Goal: Register for event/course

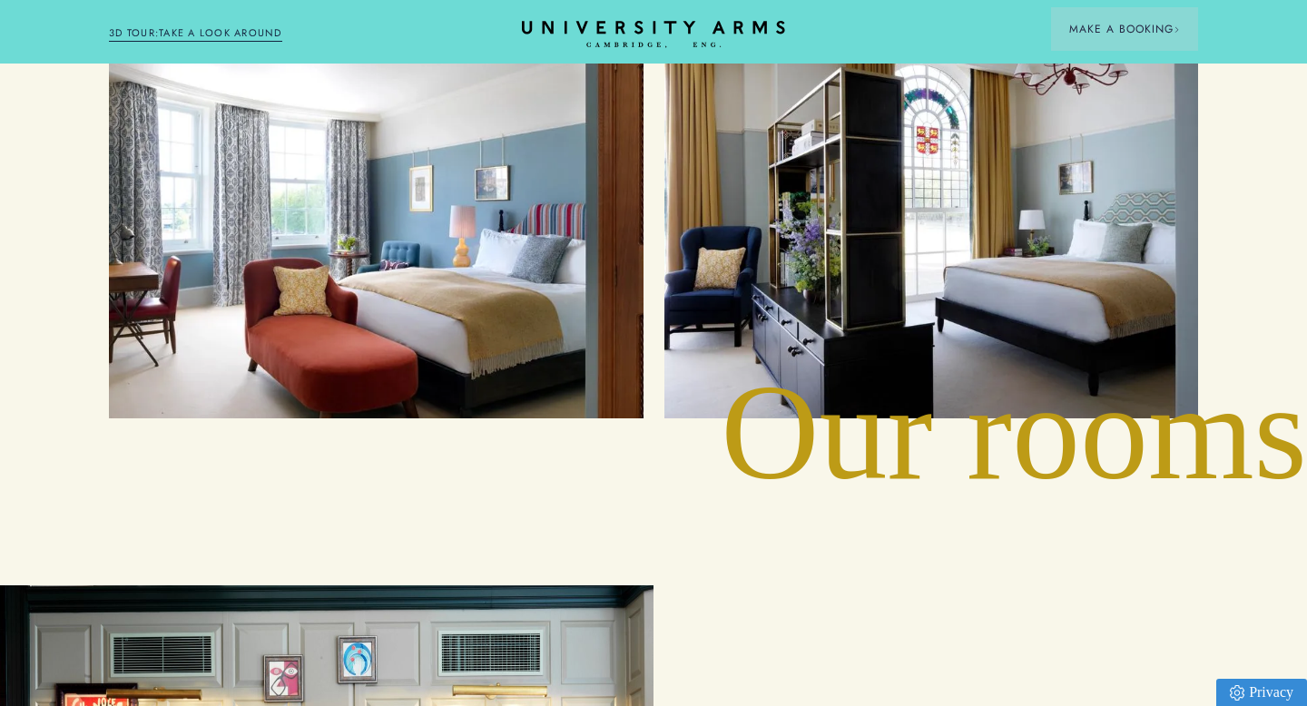
scroll to position [2339, 0]
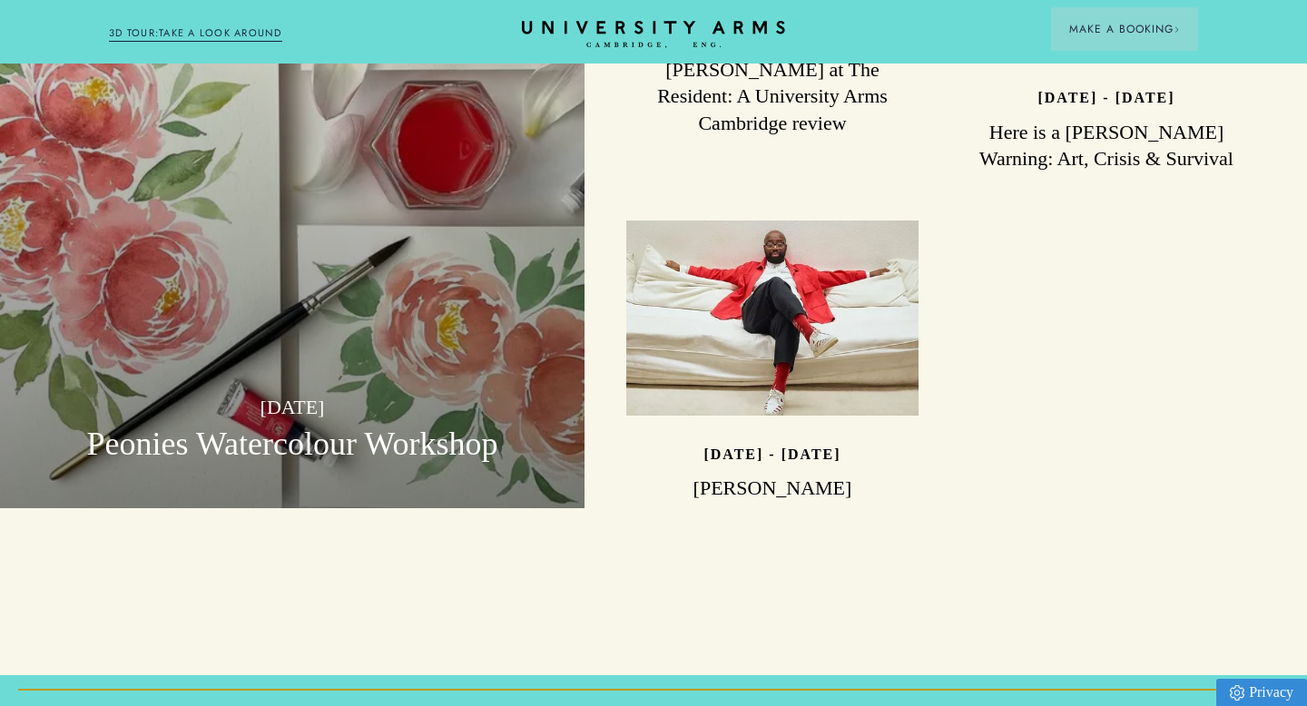
scroll to position [4956, 0]
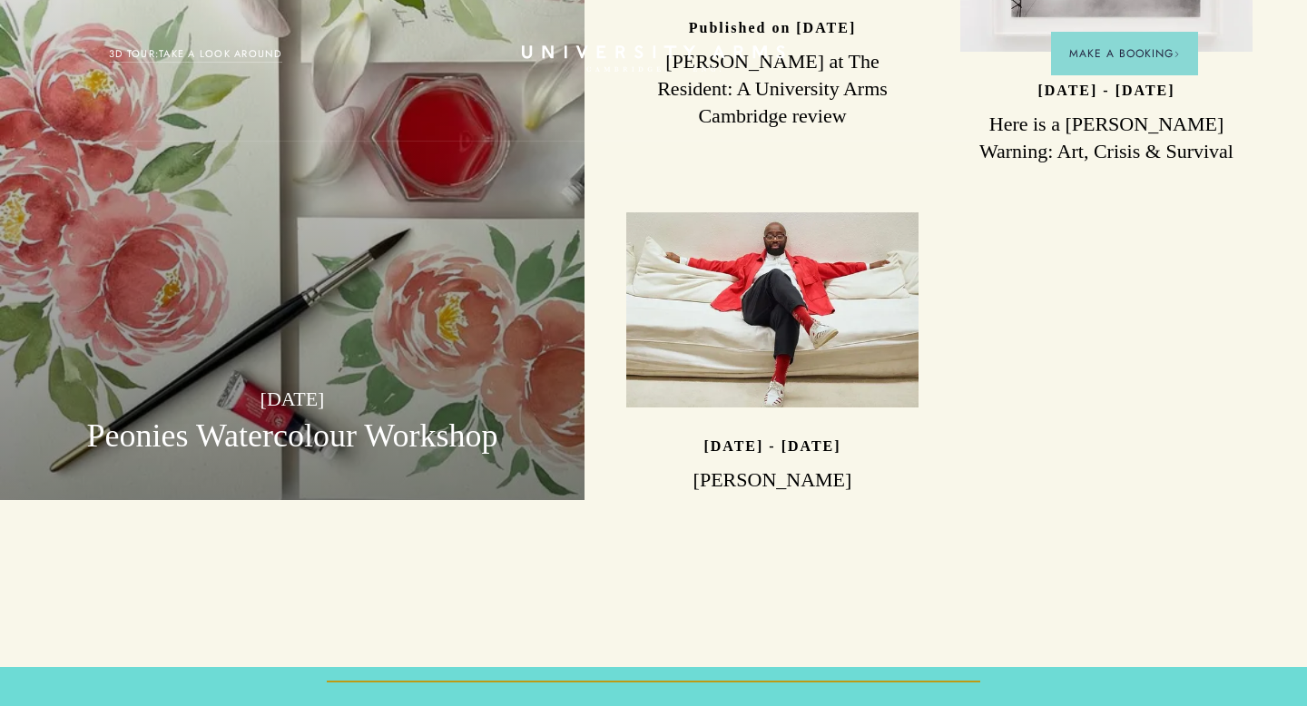
scroll to position [4956, 0]
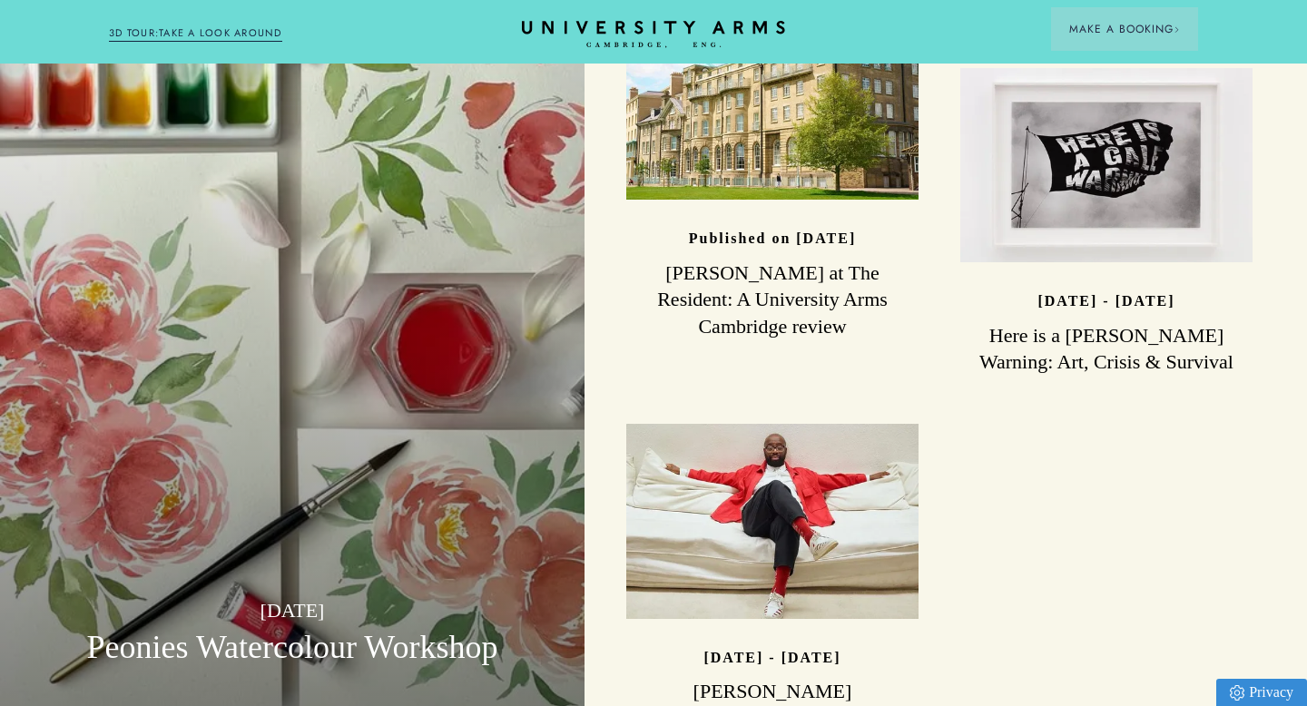
scroll to position [4776, 0]
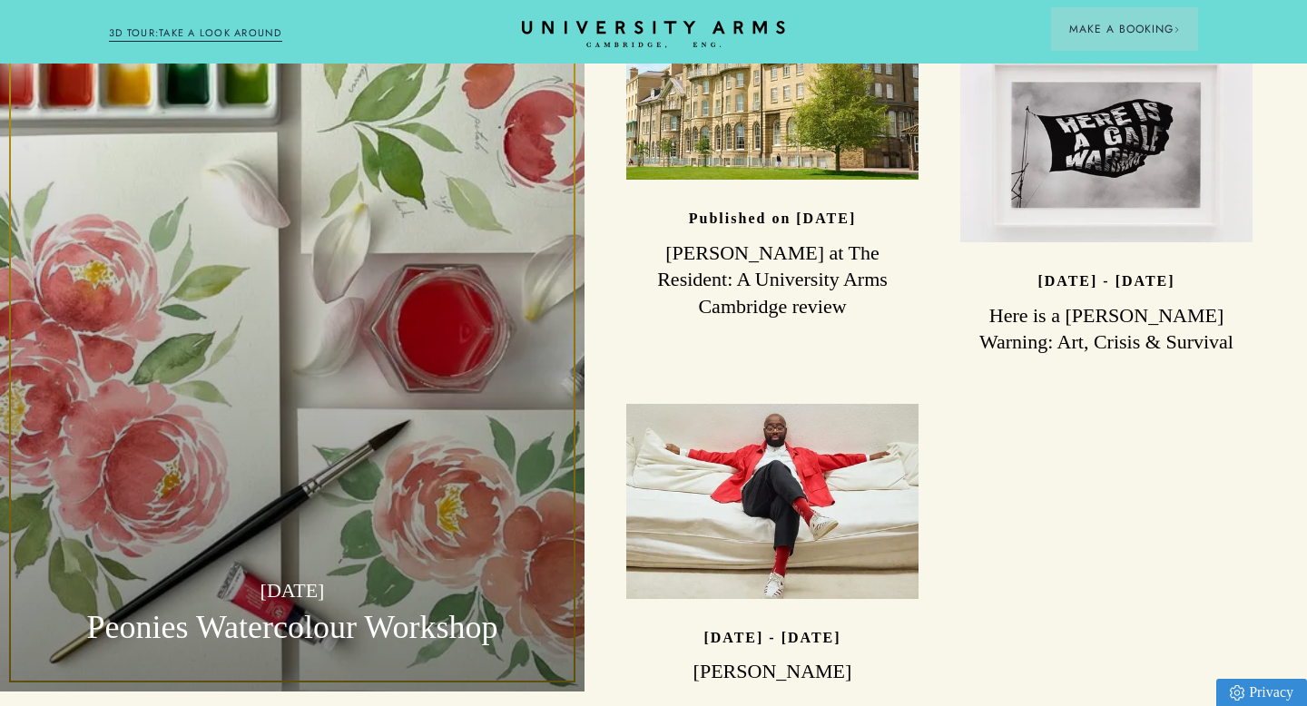
click at [303, 503] on div "01/06/2025 Peonies Watercolour Workshop" at bounding box center [292, 338] width 585 height 706
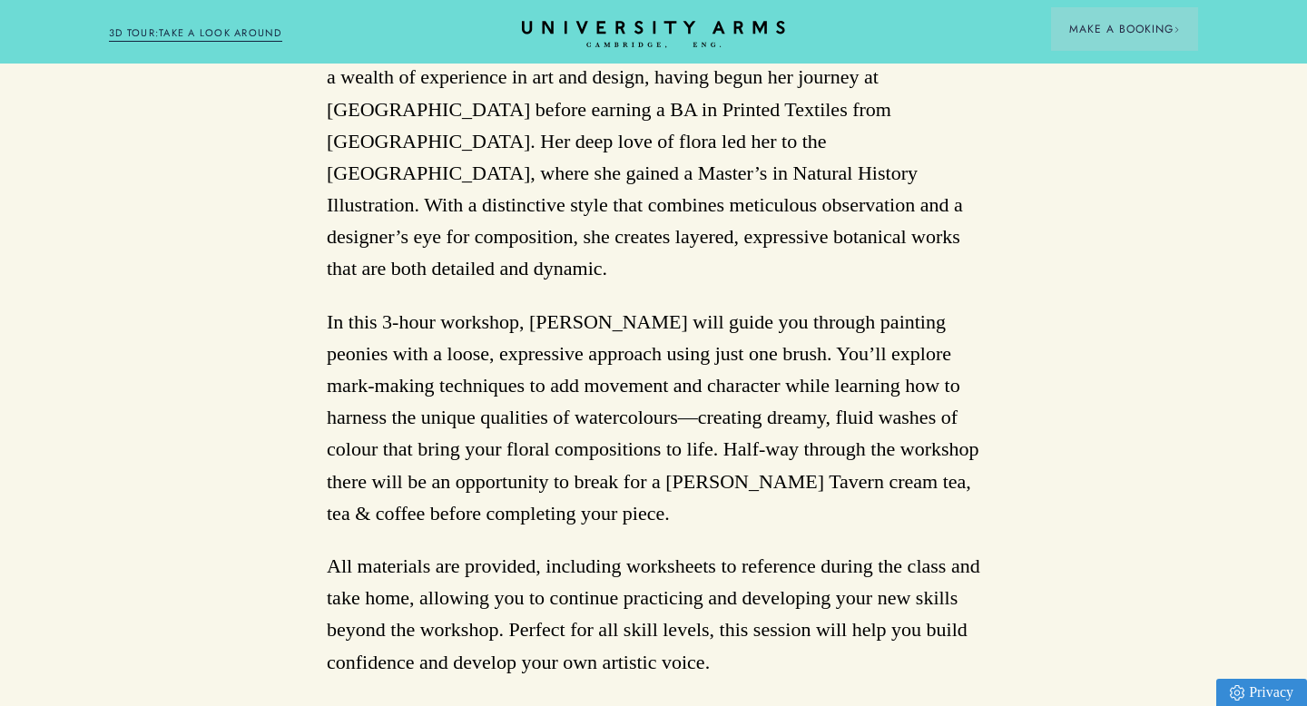
scroll to position [1479, 0]
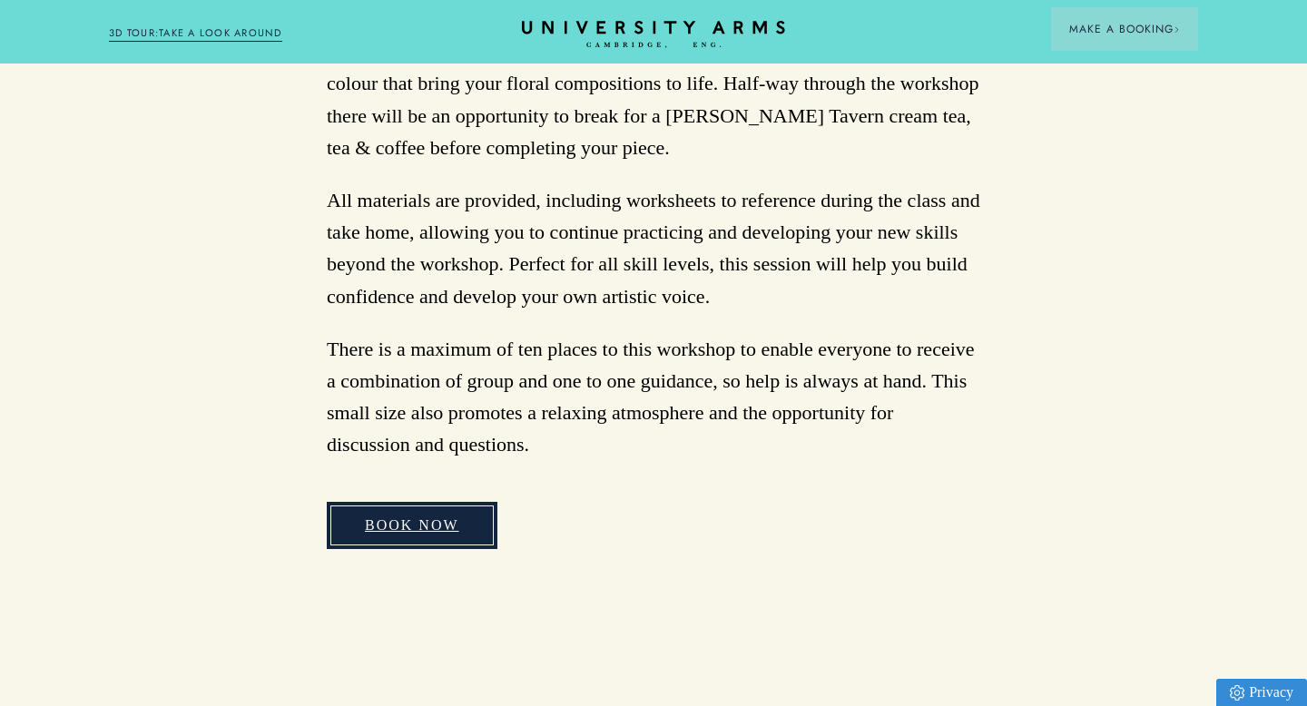
click at [427, 502] on link "BOOK NOW" at bounding box center [412, 525] width 171 height 47
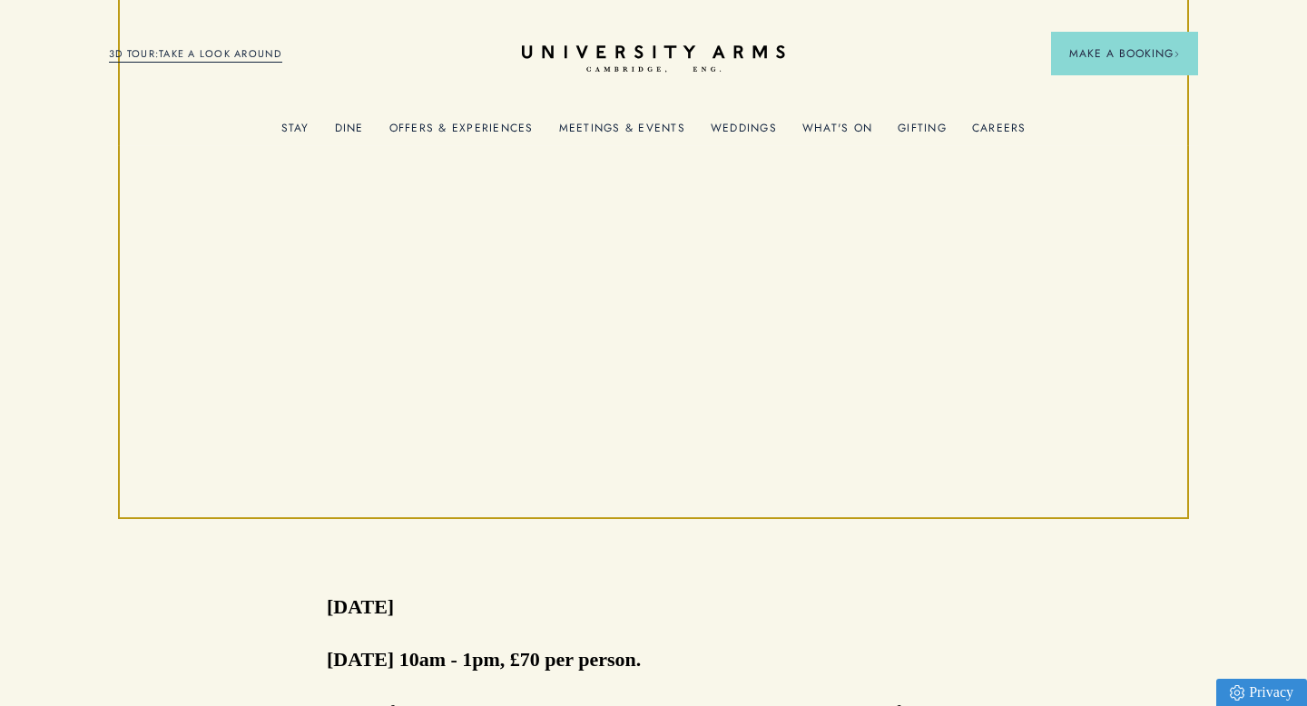
scroll to position [0, 0]
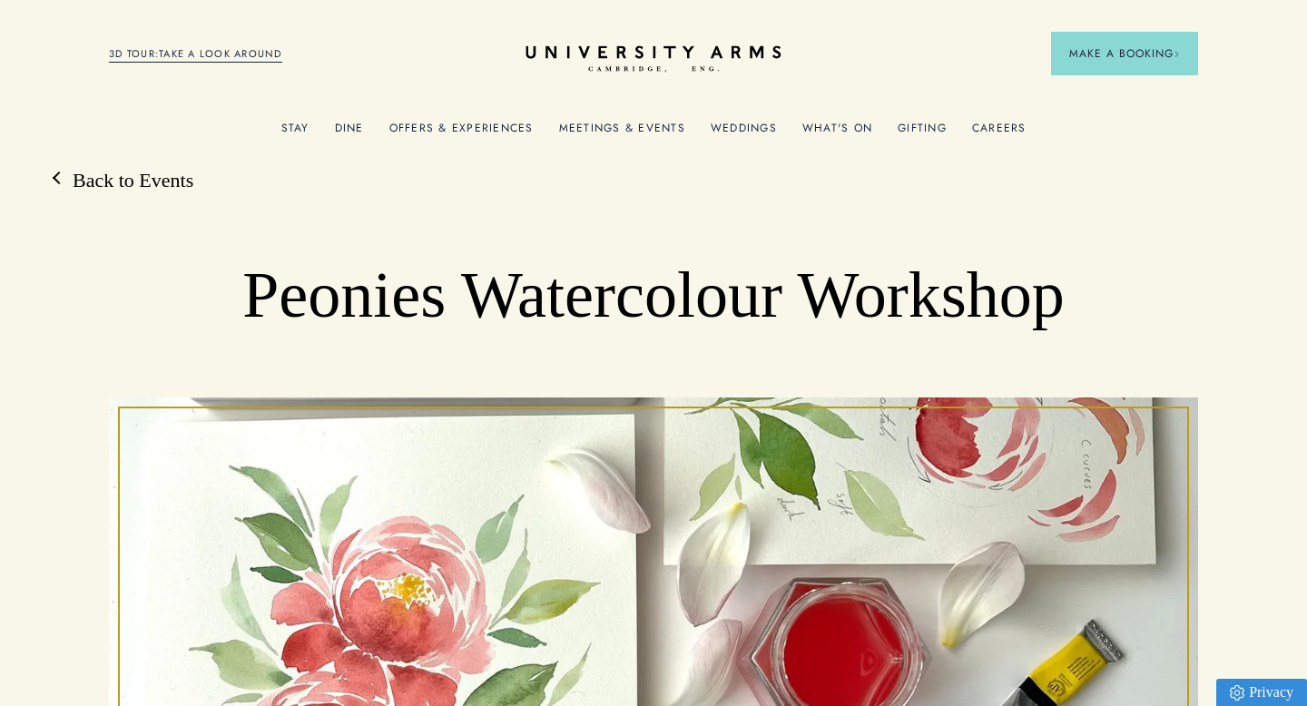
click at [666, 54] on icon "CAMBRIDGE’S LEADING LUXURY HOTEL SINCE [DATE]" at bounding box center [653, 58] width 255 height 27
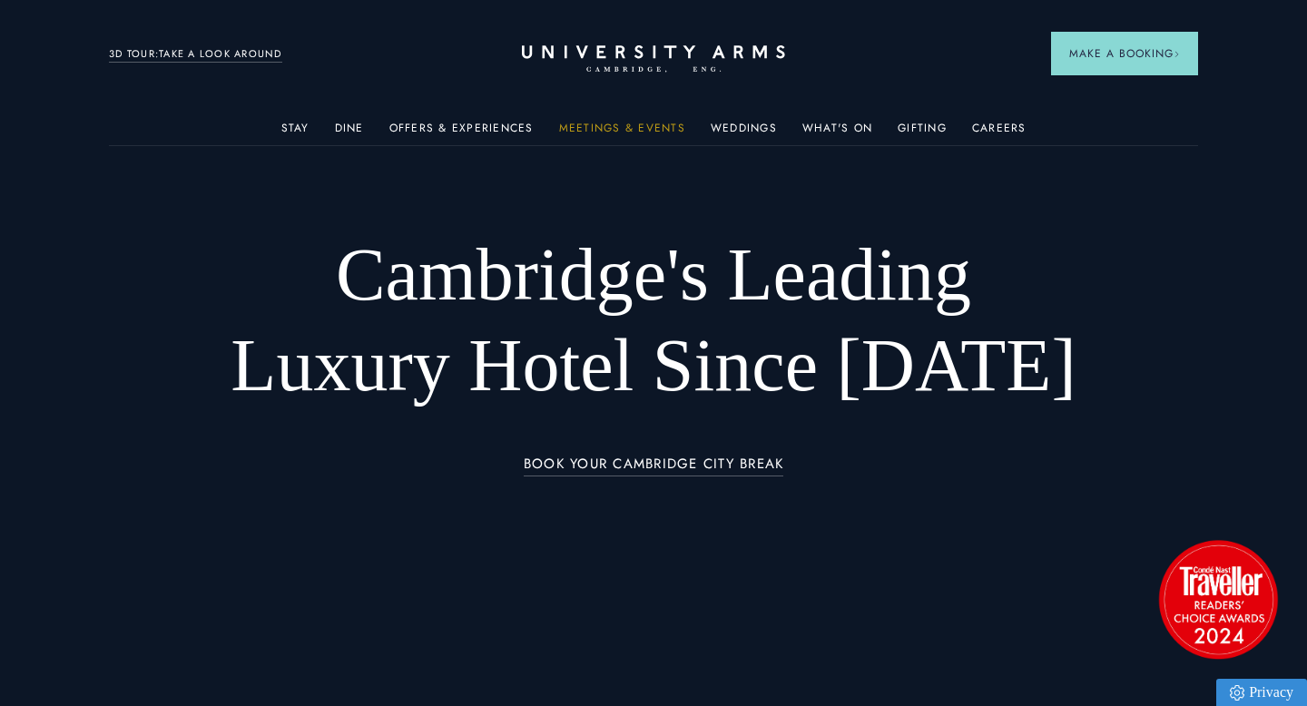
click at [626, 129] on link "Meetings & Events" at bounding box center [622, 134] width 126 height 24
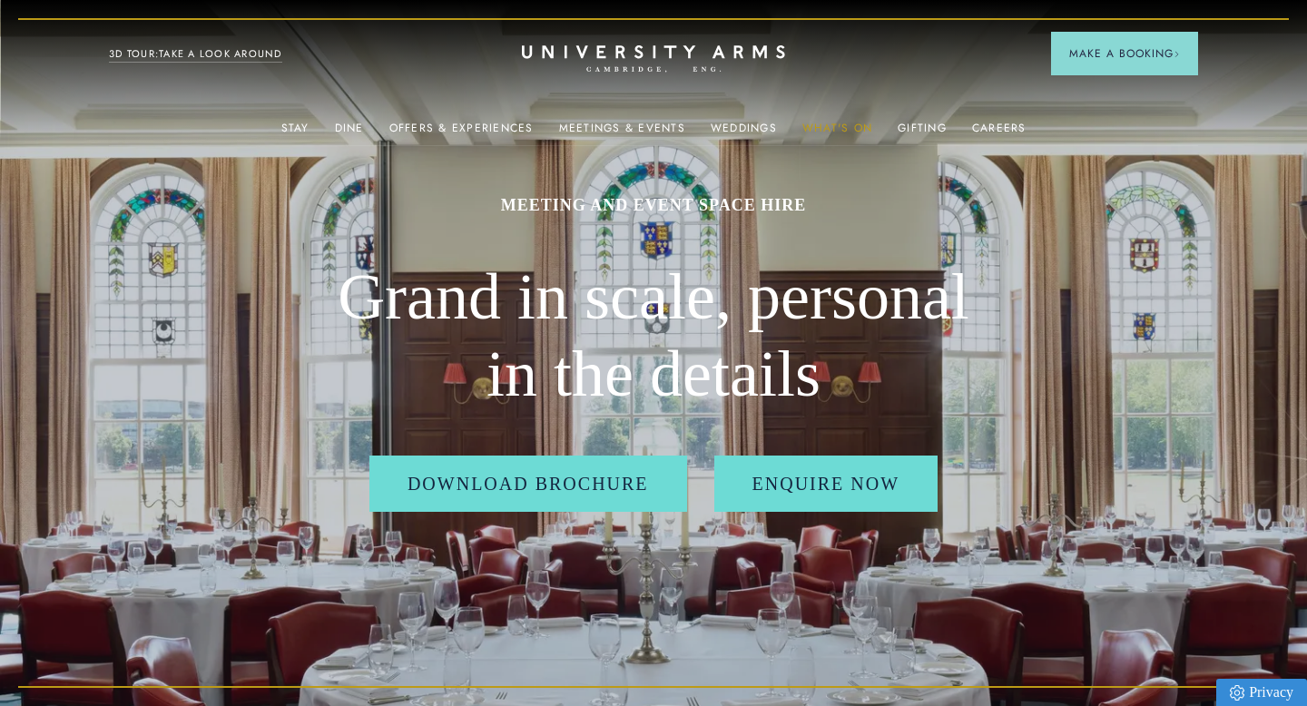
click at [832, 123] on link "What's On" at bounding box center [837, 134] width 70 height 24
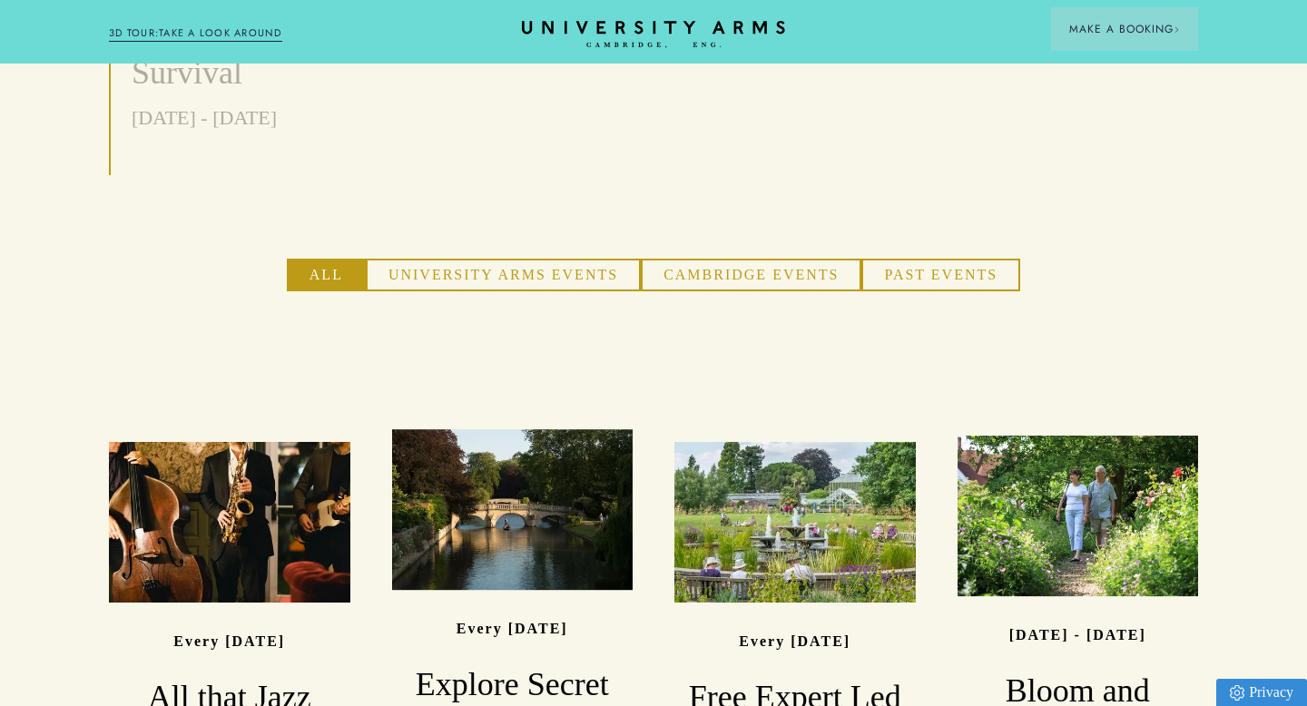
scroll to position [1237, 0]
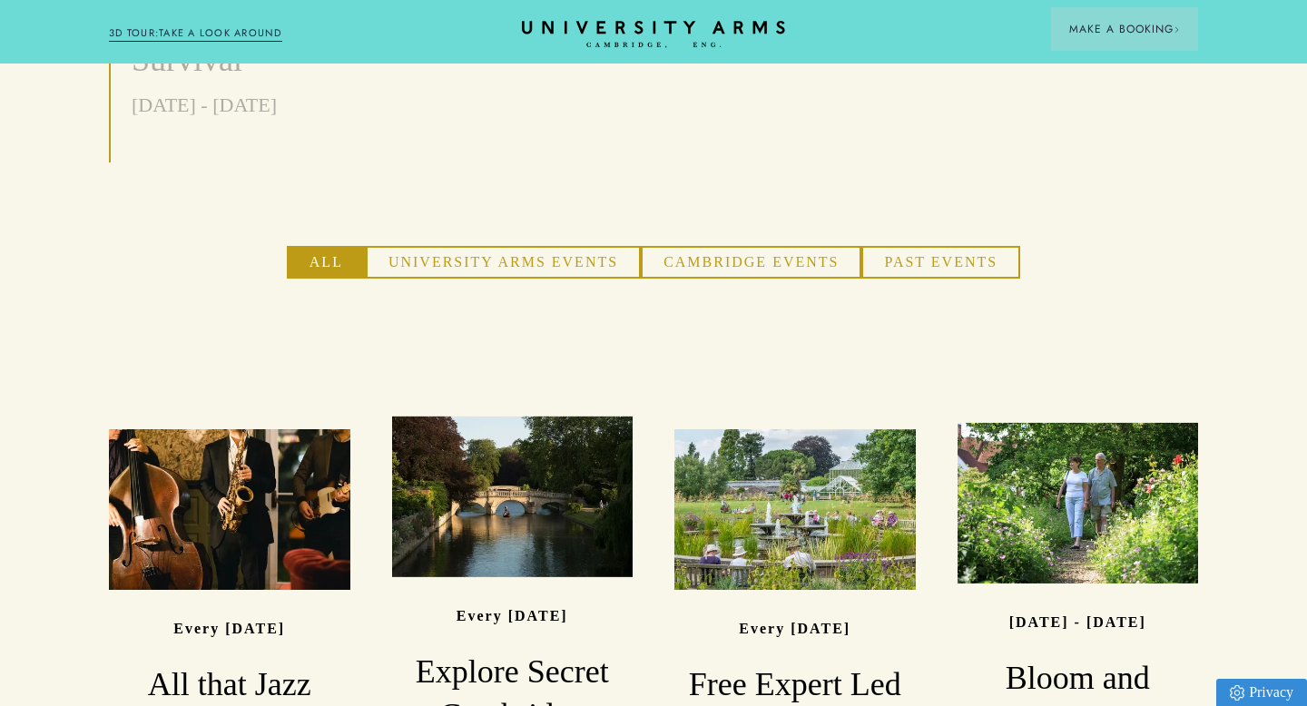
click at [483, 246] on button "University Arms Events" at bounding box center [503, 262] width 275 height 33
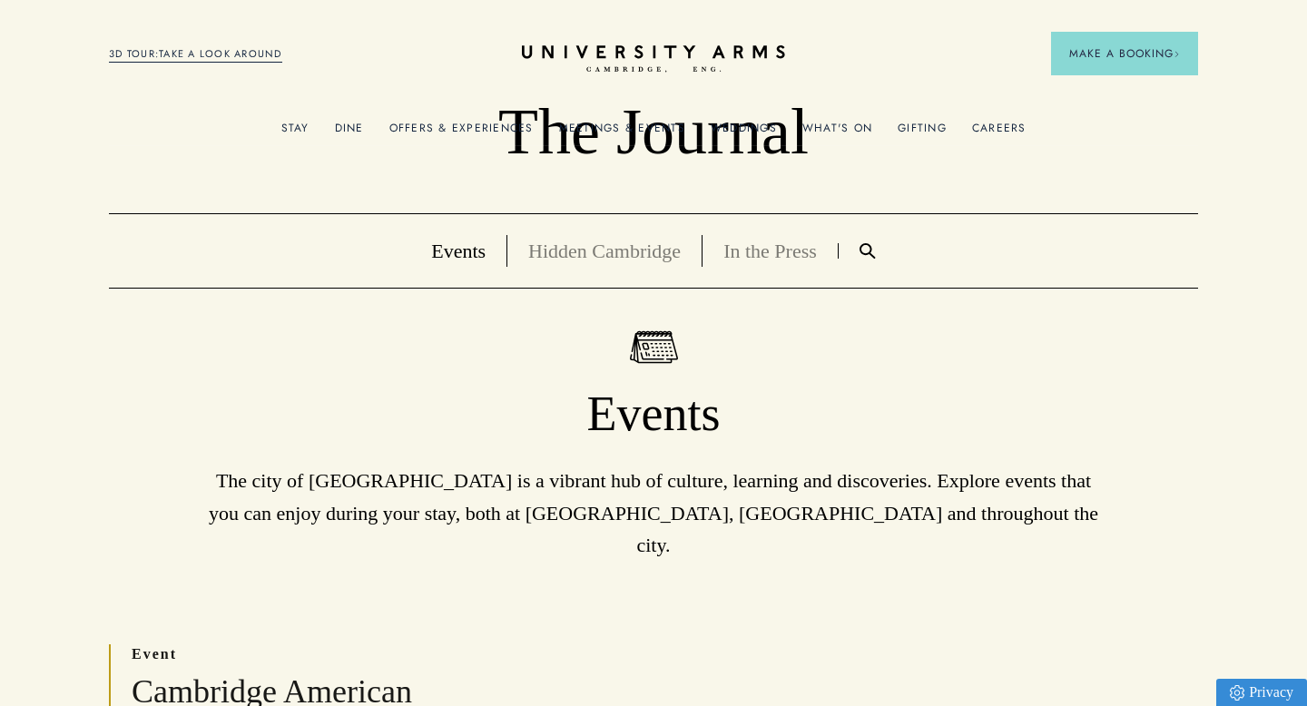
scroll to position [0, 0]
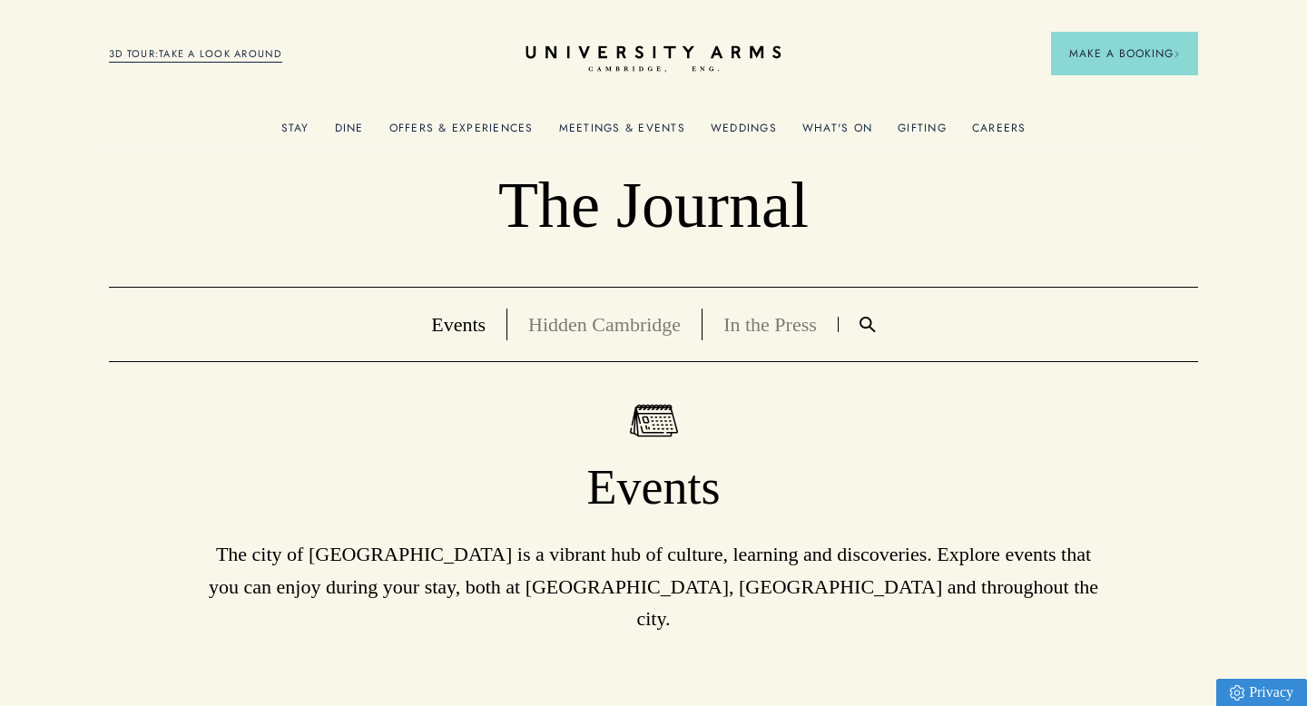
click at [632, 58] on icon "CAMBRIDGE’S LEADING LUXURY HOTEL SINCE [DATE]" at bounding box center [653, 58] width 255 height 27
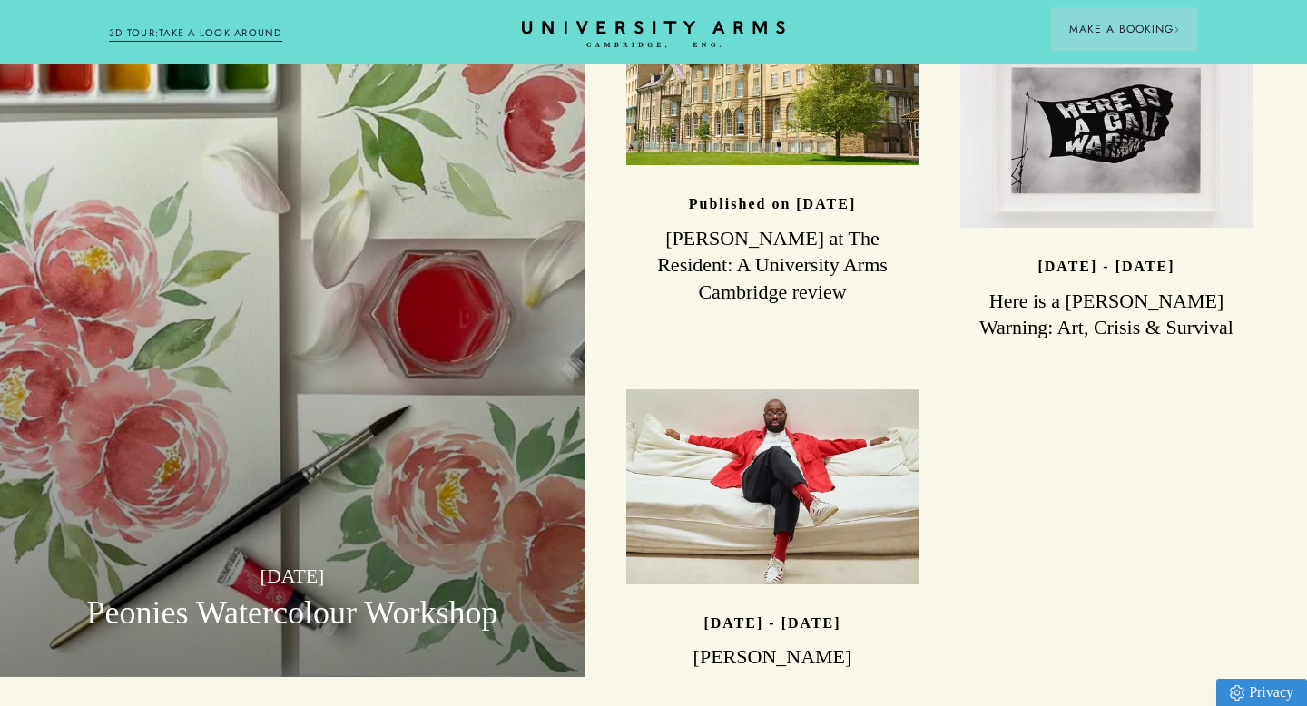
scroll to position [4791, 0]
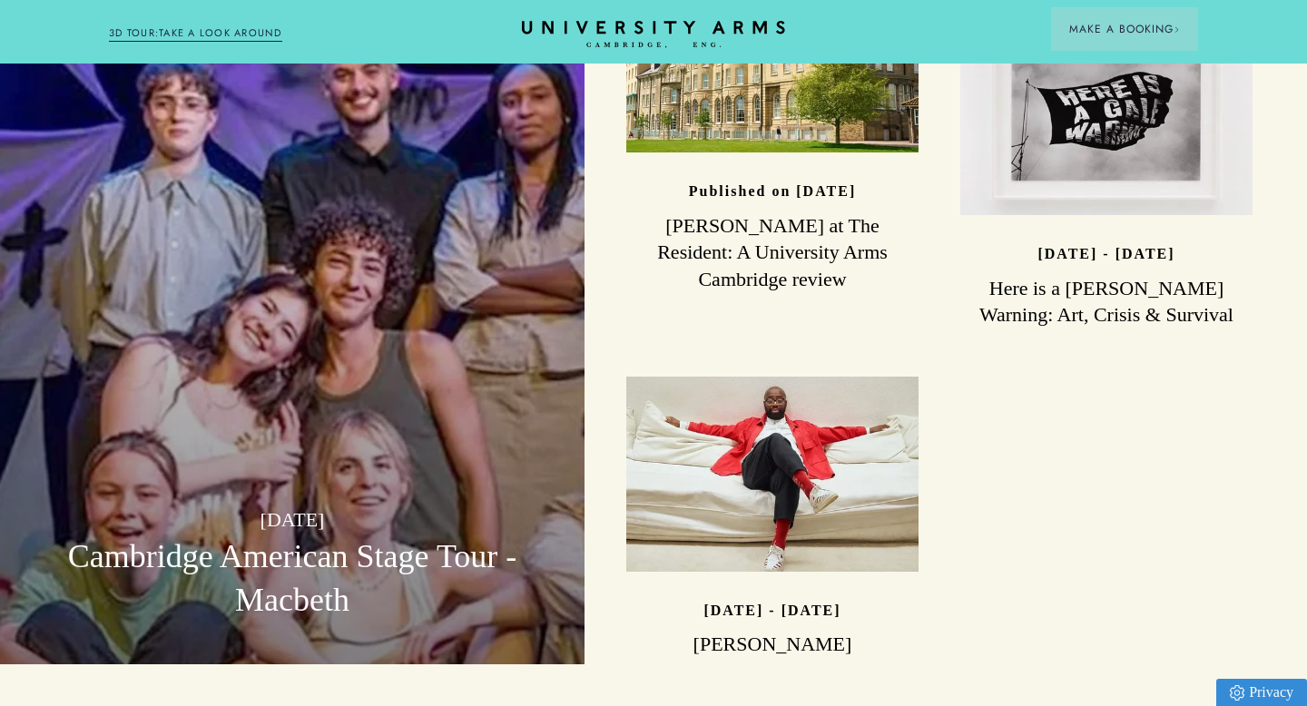
scroll to position [4808, 0]
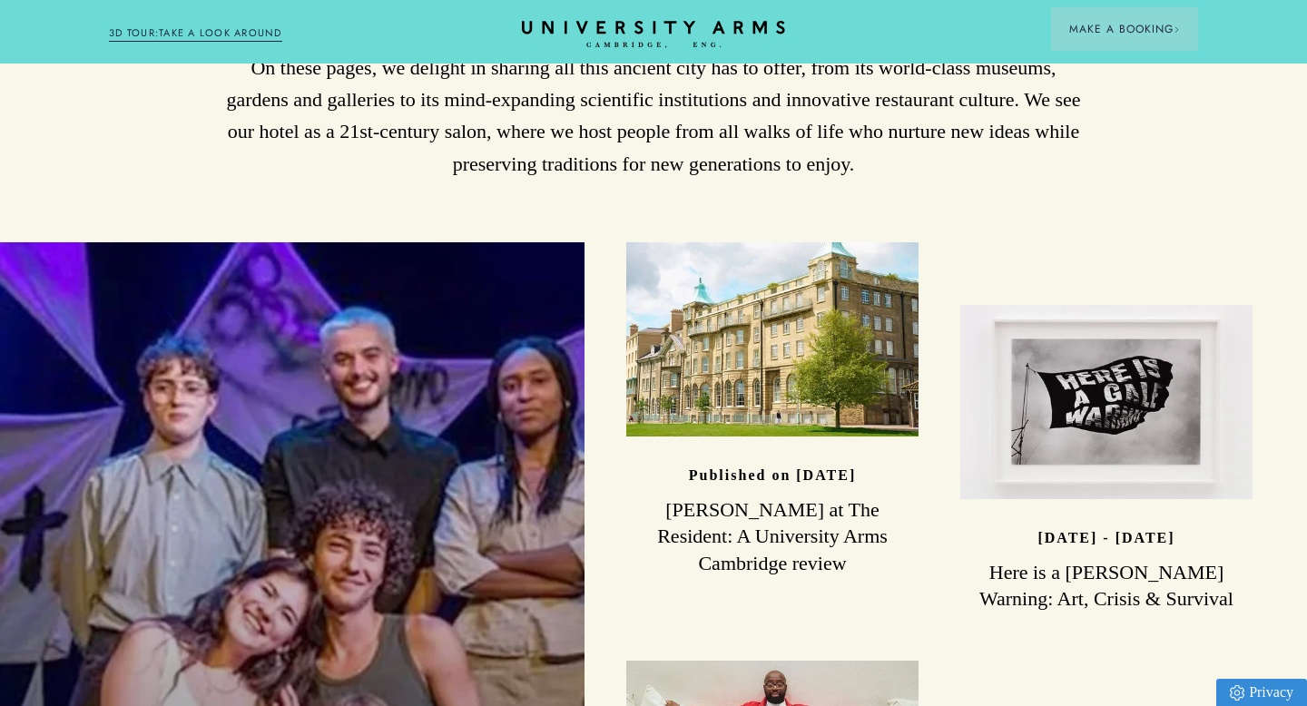
scroll to position [4516, 0]
